Goal: Information Seeking & Learning: Learn about a topic

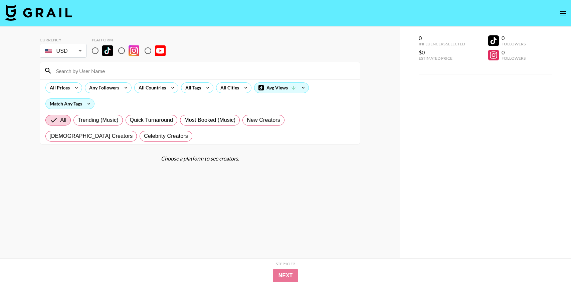
click at [96, 51] on input "radio" at bounding box center [95, 51] width 14 height 14
radio input "true"
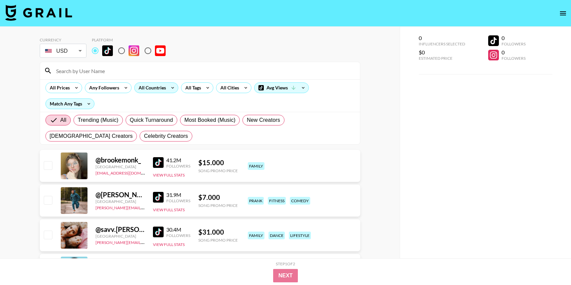
click at [155, 86] on div "All Countries" at bounding box center [151, 88] width 33 height 10
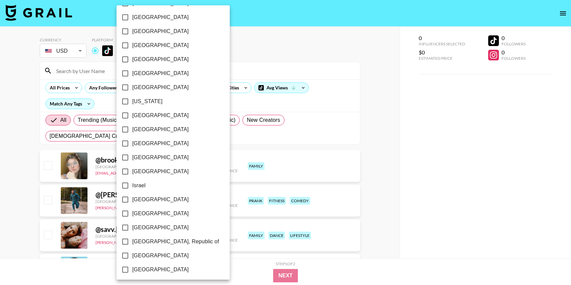
scroll to position [494, 0]
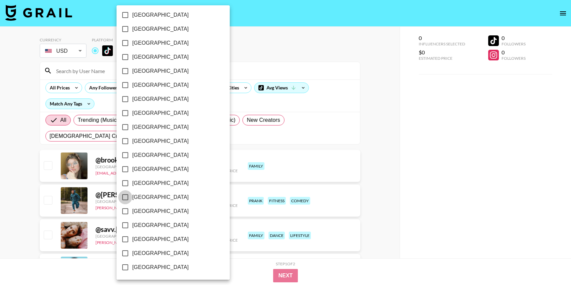
click at [124, 199] on input "[GEOGRAPHIC_DATA]" at bounding box center [125, 197] width 14 height 14
checkbox input "true"
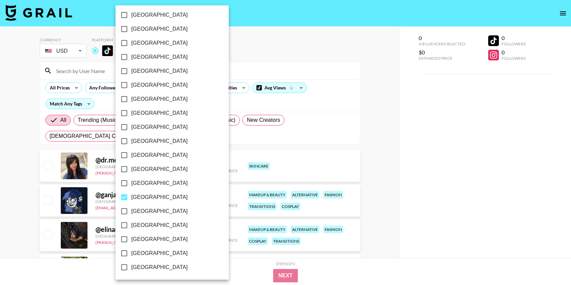
click at [42, 177] on div at bounding box center [285, 142] width 571 height 285
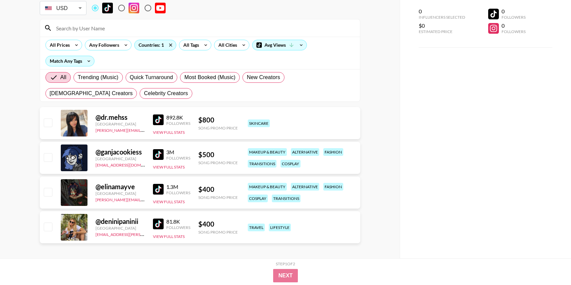
scroll to position [41, 0]
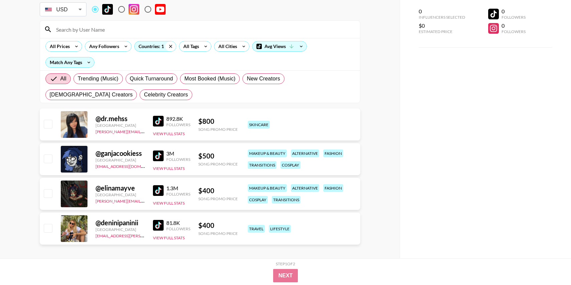
click at [171, 46] on icon at bounding box center [170, 46] width 11 height 10
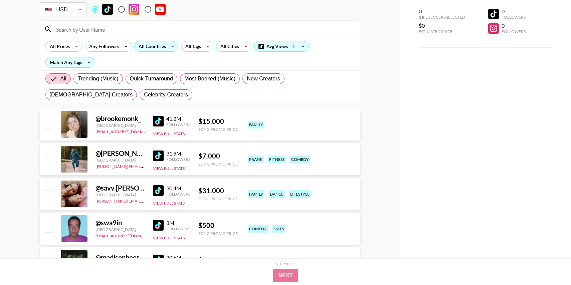
click at [160, 47] on div "All Countries" at bounding box center [151, 46] width 33 height 10
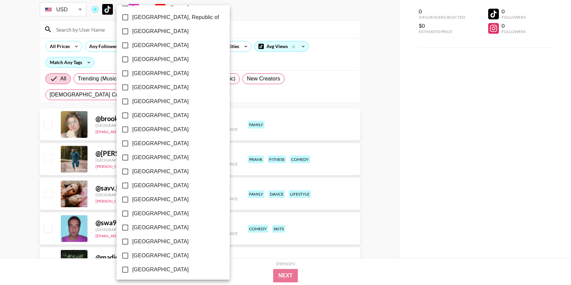
scroll to position [494, 0]
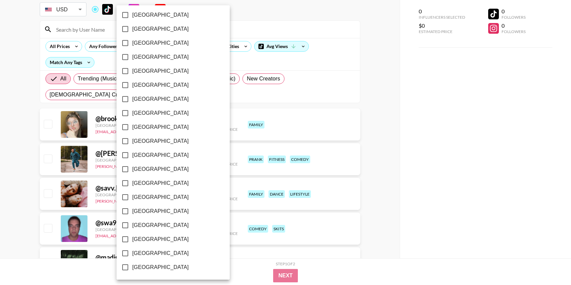
click at [138, 258] on label "[GEOGRAPHIC_DATA]" at bounding box center [168, 253] width 101 height 14
click at [132, 258] on input "[GEOGRAPHIC_DATA]" at bounding box center [125, 253] width 14 height 14
checkbox input "true"
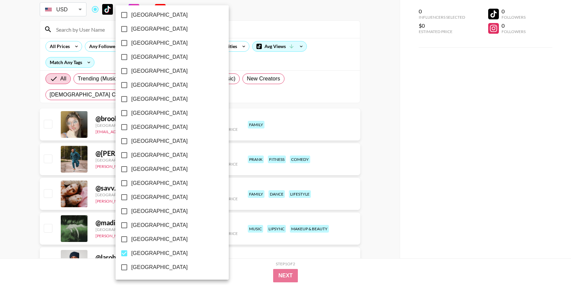
click at [360, 160] on div at bounding box center [285, 142] width 571 height 285
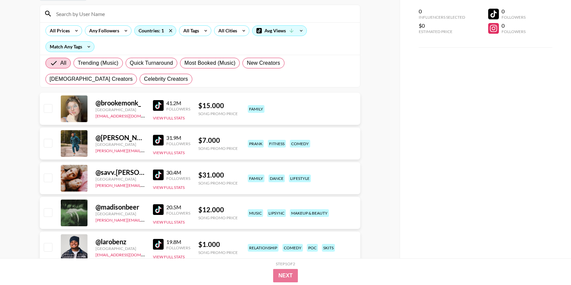
scroll to position [0, 0]
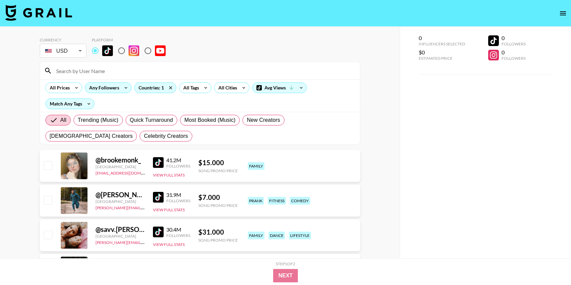
click at [116, 91] on div "Any Followers" at bounding box center [102, 88] width 35 height 10
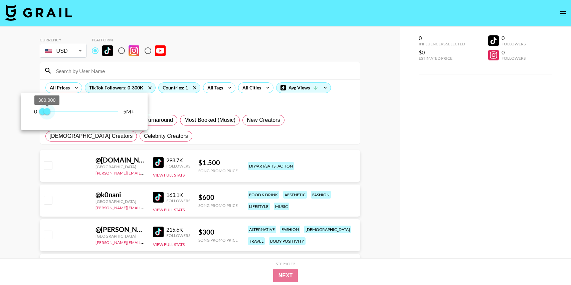
type input "200000"
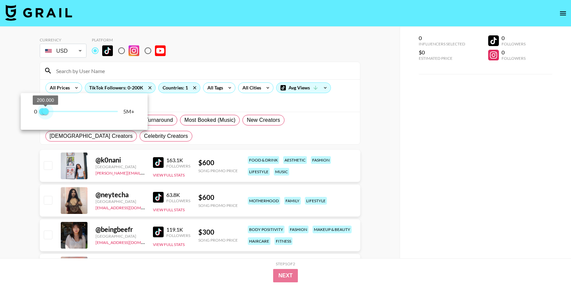
drag, startPoint x: 117, startPoint y: 113, endPoint x: 45, endPoint y: 113, distance: 71.5
click at [45, 113] on span "200.000" at bounding box center [45, 111] width 7 height 7
click at [26, 170] on div at bounding box center [285, 142] width 571 height 285
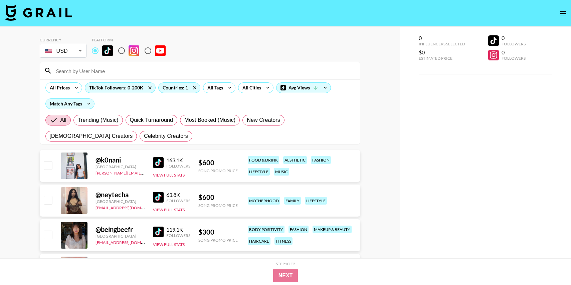
scroll to position [9, 0]
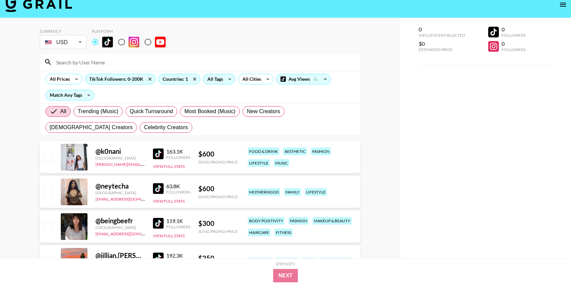
click at [219, 84] on div "All Tags" at bounding box center [213, 79] width 21 height 10
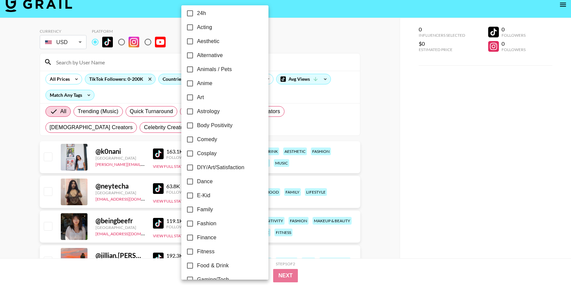
scroll to position [5, 0]
click at [189, 40] on input "Aesthetic" at bounding box center [190, 40] width 14 height 14
checkbox input "true"
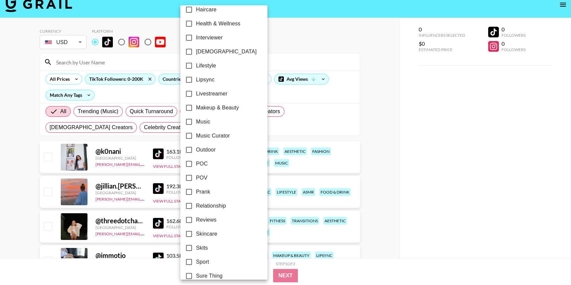
scroll to position [291, 0]
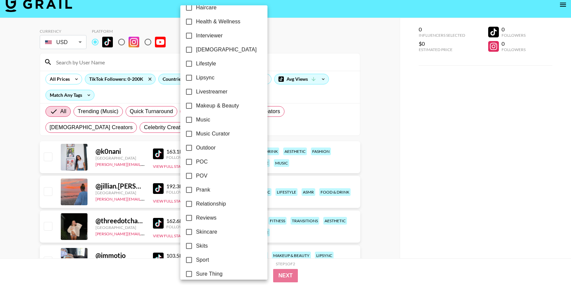
click at [189, 176] on input "POV" at bounding box center [189, 176] width 14 height 14
checkbox input "true"
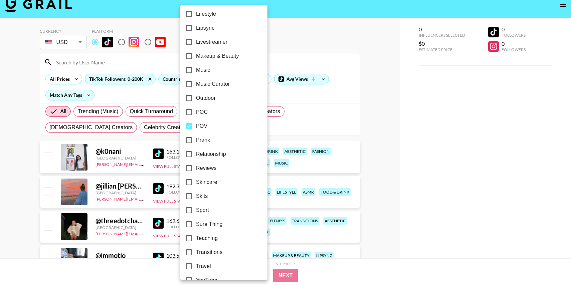
scroll to position [353, 0]
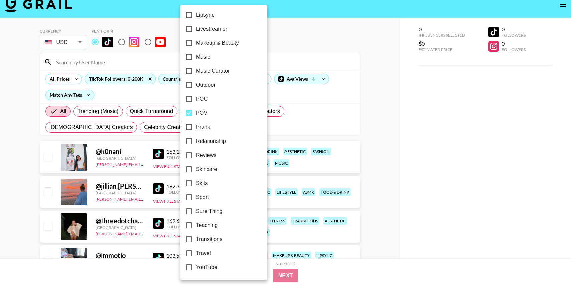
click at [419, 124] on div at bounding box center [285, 142] width 571 height 285
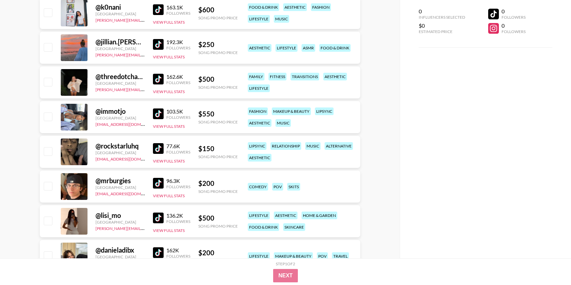
scroll to position [177, 0]
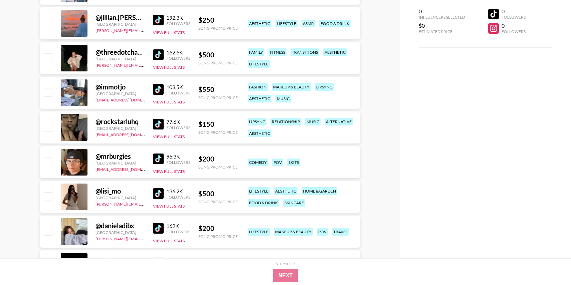
click at [160, 86] on img at bounding box center [158, 89] width 11 height 11
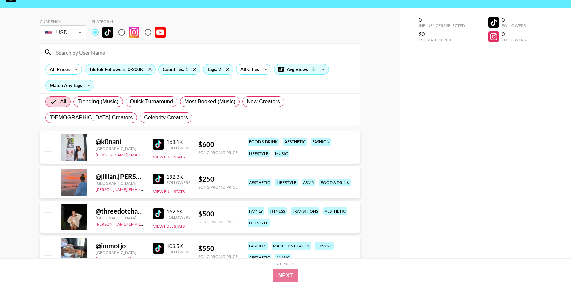
scroll to position [0, 0]
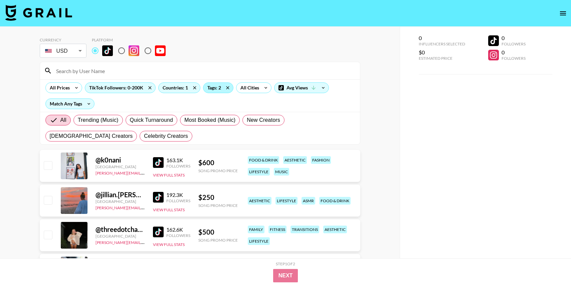
click at [208, 92] on div "Tags: 2" at bounding box center [218, 88] width 30 height 10
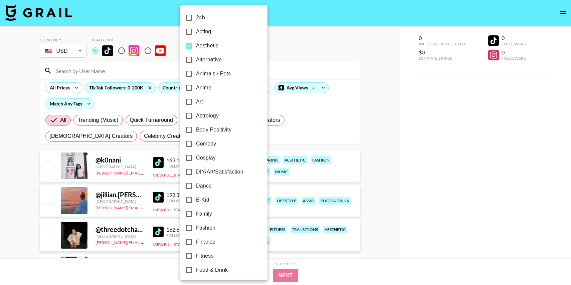
click at [205, 48] on span "Aesthetic" at bounding box center [207, 46] width 22 height 8
click at [196, 48] on input "Aesthetic" at bounding box center [189, 46] width 14 height 14
checkbox input "false"
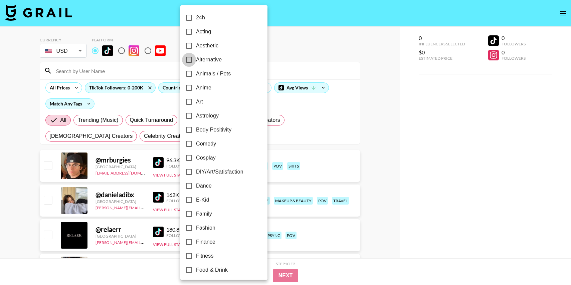
click at [188, 58] on input "Alternative" at bounding box center [189, 60] width 14 height 14
checkbox input "true"
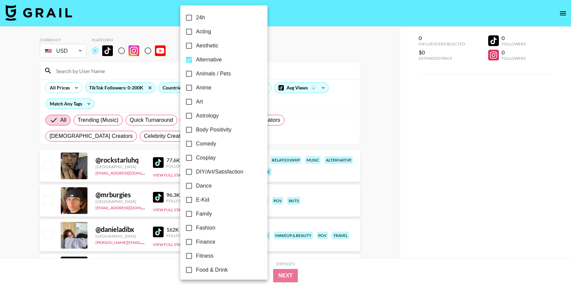
click at [317, 49] on div at bounding box center [285, 142] width 571 height 285
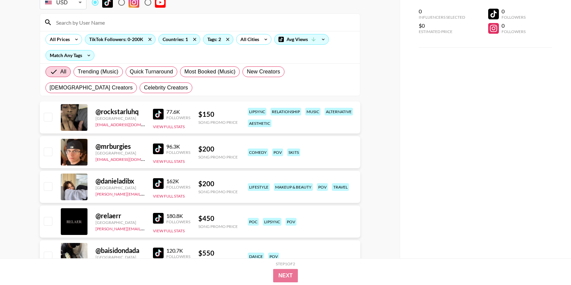
scroll to position [53, 0]
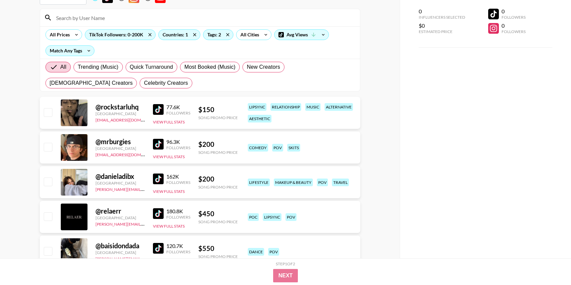
click at [161, 110] on img at bounding box center [158, 109] width 11 height 11
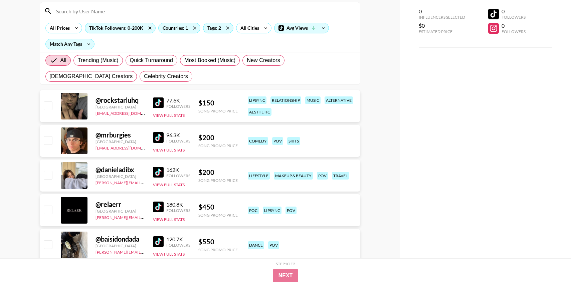
scroll to position [59, 0]
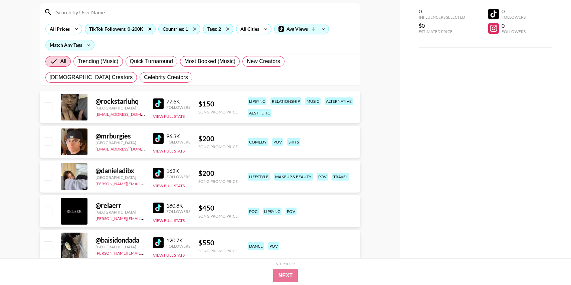
click at [158, 139] on img at bounding box center [158, 138] width 11 height 11
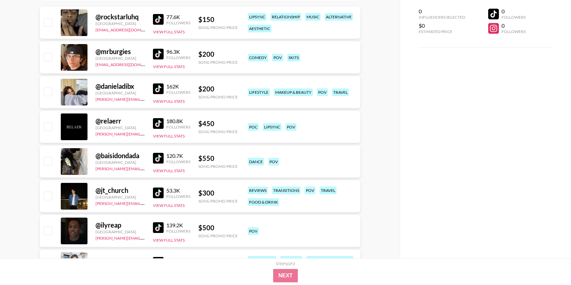
scroll to position [157, 0]
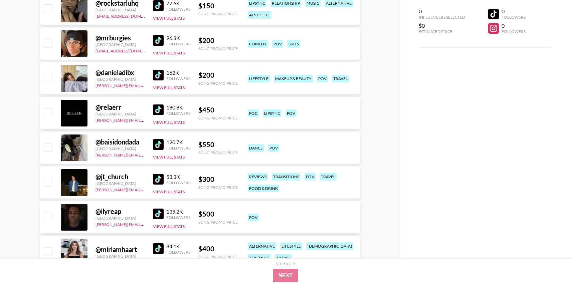
click at [156, 144] on img at bounding box center [158, 144] width 11 height 11
click at [156, 183] on img at bounding box center [158, 179] width 11 height 11
click at [158, 211] on img at bounding box center [158, 214] width 11 height 11
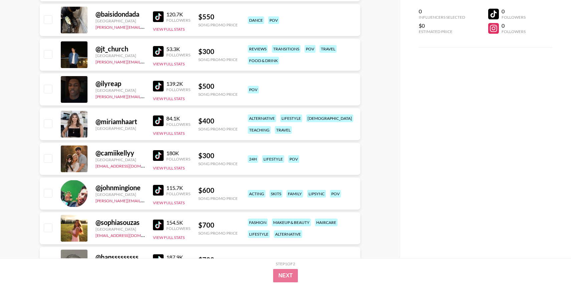
click at [157, 120] on img at bounding box center [158, 121] width 11 height 11
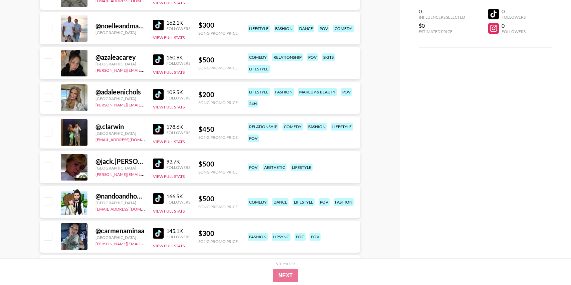
scroll to position [572, 0]
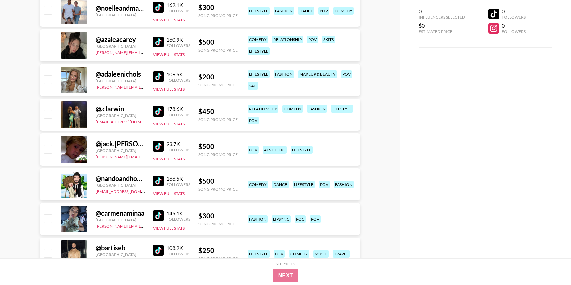
click at [158, 79] on img at bounding box center [158, 76] width 11 height 11
click at [154, 146] on img at bounding box center [158, 146] width 11 height 11
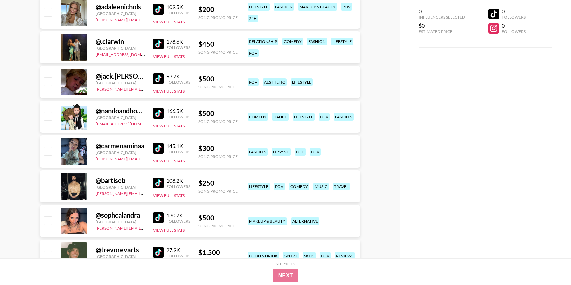
scroll to position [649, 0]
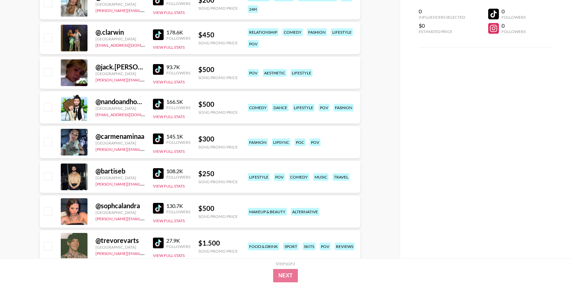
click at [160, 139] on img at bounding box center [158, 139] width 11 height 11
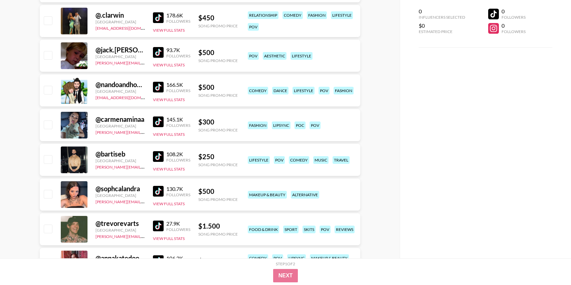
scroll to position [704, 0]
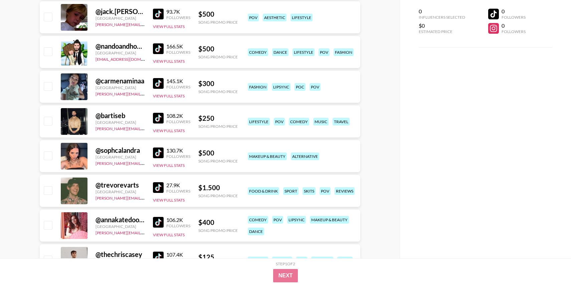
click at [160, 149] on img at bounding box center [158, 153] width 11 height 11
click at [158, 191] on img at bounding box center [158, 187] width 11 height 11
click at [157, 220] on img at bounding box center [158, 222] width 11 height 11
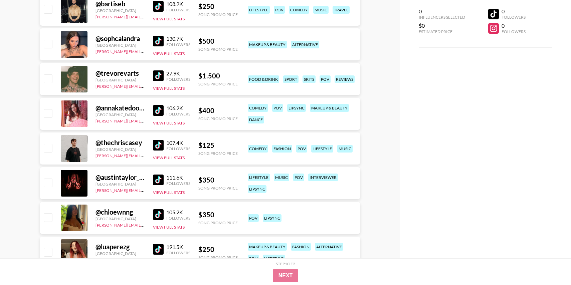
scroll to position [827, 0]
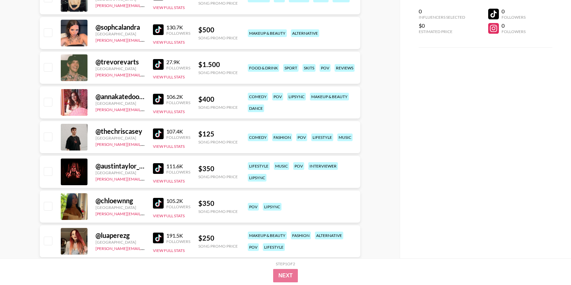
click at [157, 136] on img at bounding box center [158, 134] width 11 height 11
click at [156, 168] on img at bounding box center [158, 168] width 11 height 11
click at [158, 197] on div "105.2K Followers View Full Stats" at bounding box center [171, 207] width 37 height 24
click at [158, 204] on img at bounding box center [158, 203] width 11 height 11
click at [158, 232] on div "191.5K Followers View Full Stats" at bounding box center [171, 242] width 37 height 24
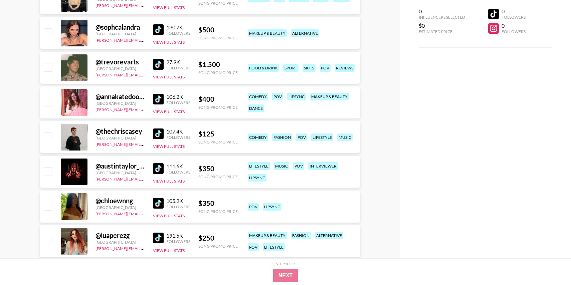
click at [158, 236] on img at bounding box center [158, 238] width 11 height 11
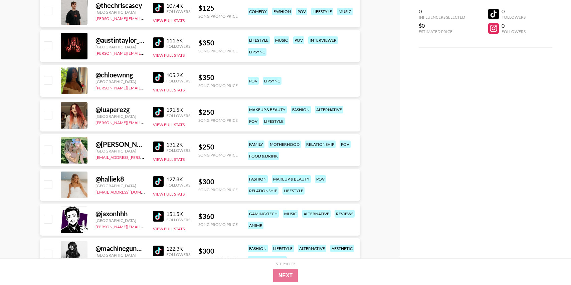
scroll to position [973, 0]
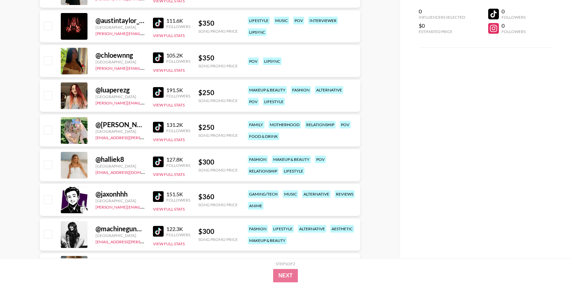
click at [158, 125] on img at bounding box center [158, 127] width 11 height 11
click at [160, 161] on img at bounding box center [158, 162] width 11 height 11
click at [157, 232] on img at bounding box center [158, 231] width 11 height 11
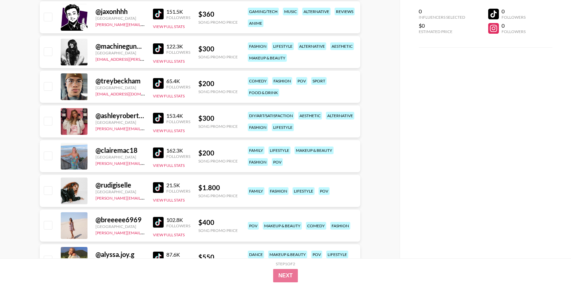
scroll to position [1171, 0]
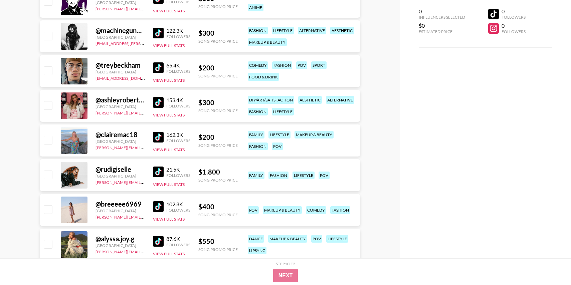
click at [160, 66] on img at bounding box center [158, 67] width 11 height 11
click at [158, 101] on img at bounding box center [158, 102] width 11 height 11
click at [156, 174] on img at bounding box center [158, 172] width 11 height 11
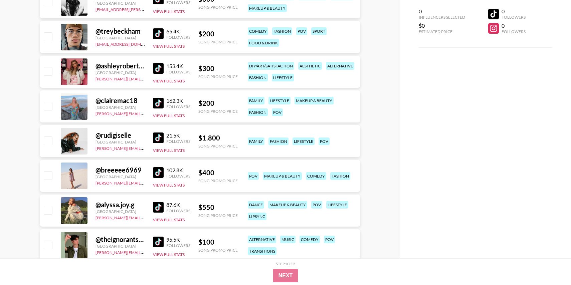
scroll to position [1205, 0]
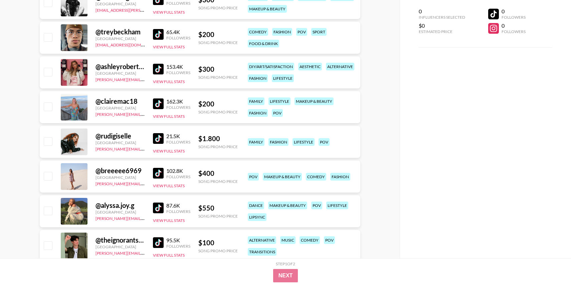
click at [157, 171] on img at bounding box center [158, 173] width 11 height 11
click at [158, 206] on img at bounding box center [158, 208] width 11 height 11
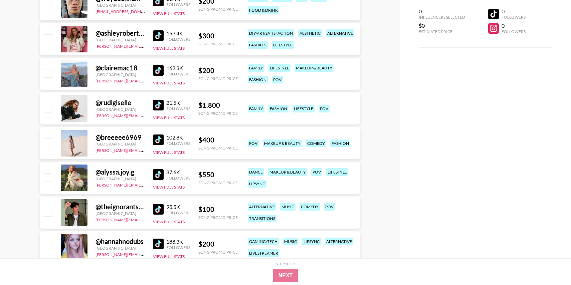
scroll to position [1240, 0]
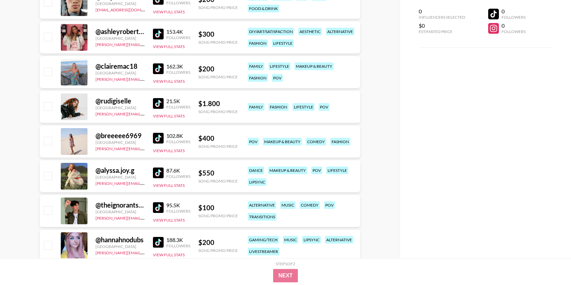
click at [157, 209] on img at bounding box center [158, 207] width 11 height 11
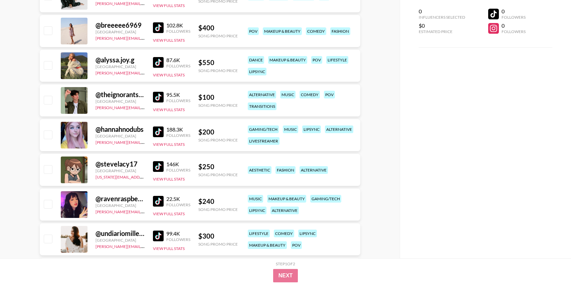
scroll to position [1375, 0]
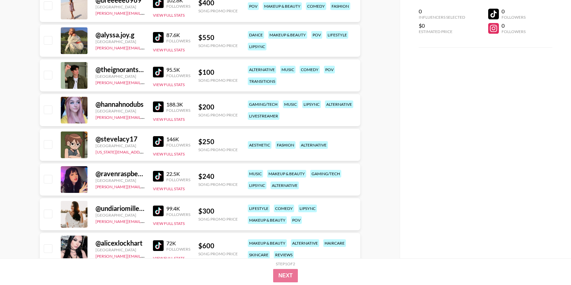
click at [160, 140] on img at bounding box center [158, 141] width 11 height 11
click at [159, 173] on img at bounding box center [158, 176] width 11 height 11
click at [158, 207] on img at bounding box center [158, 211] width 11 height 11
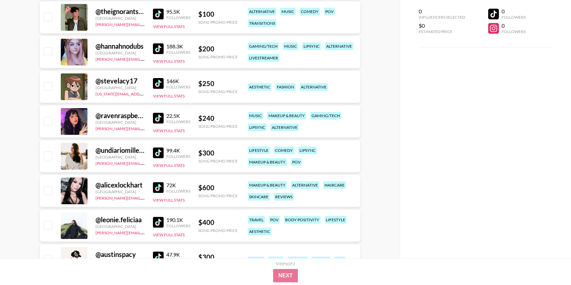
click at [158, 185] on img at bounding box center [158, 187] width 11 height 11
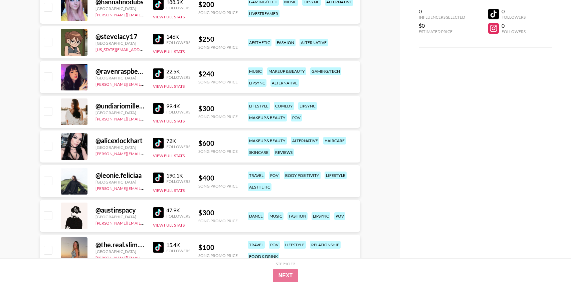
scroll to position [1478, 0]
click at [159, 143] on img at bounding box center [158, 143] width 11 height 11
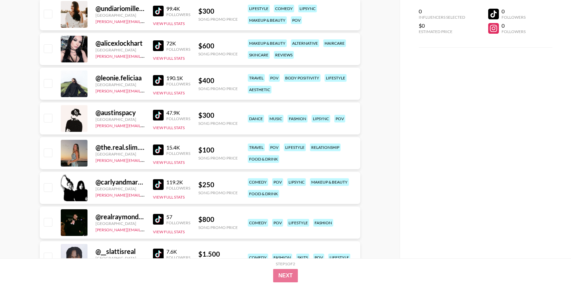
scroll to position [1584, 0]
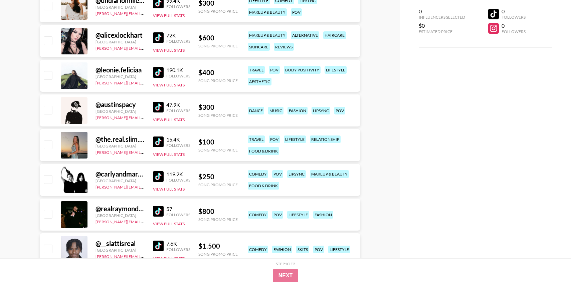
click at [158, 111] on img at bounding box center [158, 107] width 11 height 11
click at [162, 142] on img at bounding box center [158, 142] width 11 height 11
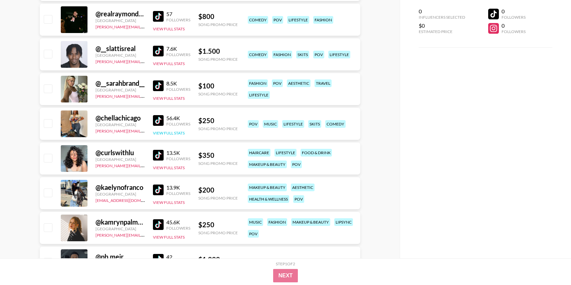
scroll to position [1780, 0]
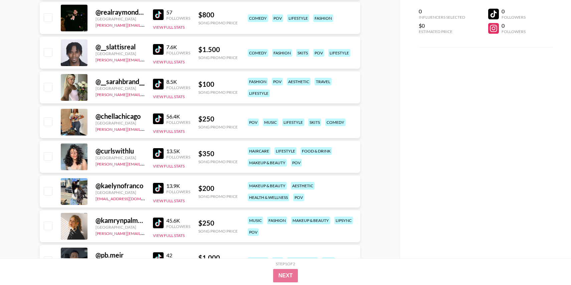
click at [158, 115] on img at bounding box center [158, 119] width 11 height 11
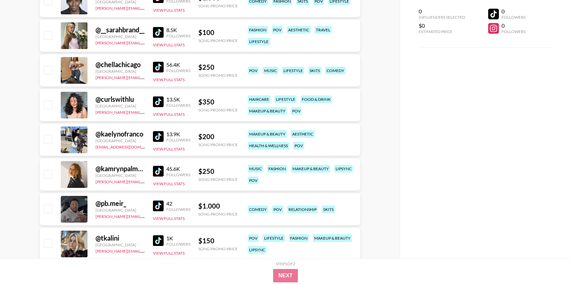
click at [157, 174] on img at bounding box center [158, 171] width 11 height 11
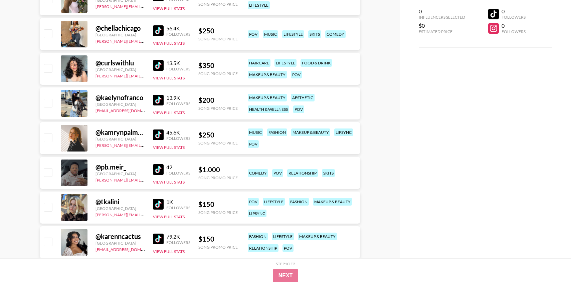
scroll to position [1887, 0]
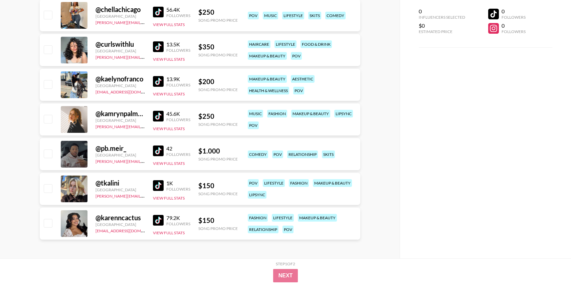
click at [154, 219] on img at bounding box center [158, 220] width 11 height 11
